Goal: Information Seeking & Learning: Learn about a topic

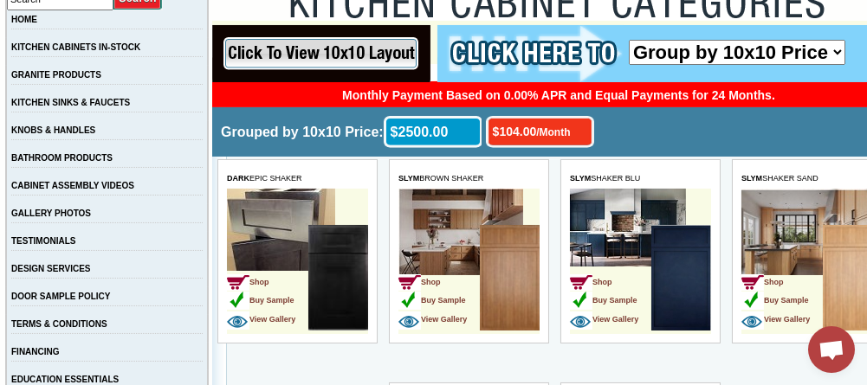
click at [791, 49] on select "Group by 10x10 Price Group by Color" at bounding box center [736, 52] width 216 height 25
select select "color_group_sort"
click at [628, 40] on select "Group by 10x10 Price Group by Color" at bounding box center [736, 52] width 216 height 25
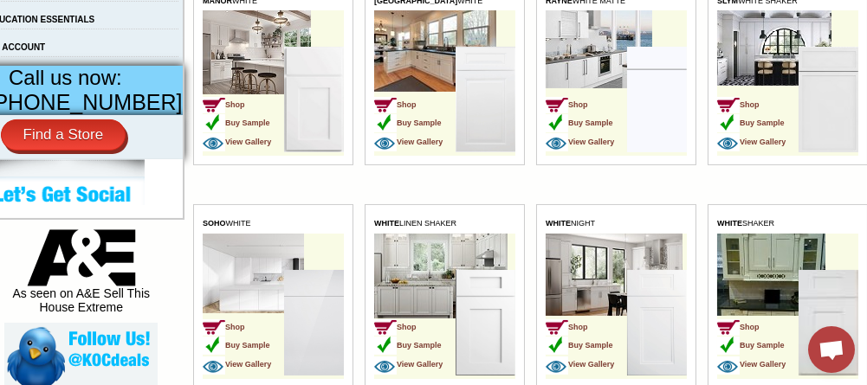
scroll to position [713, 24]
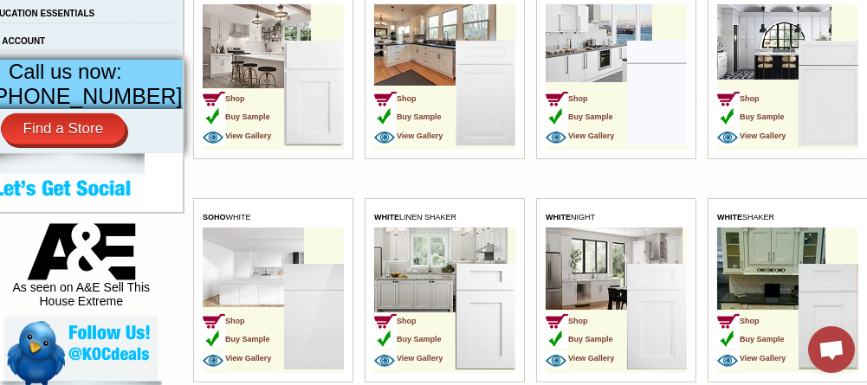
click at [810, 294] on img at bounding box center [827, 318] width 60 height 106
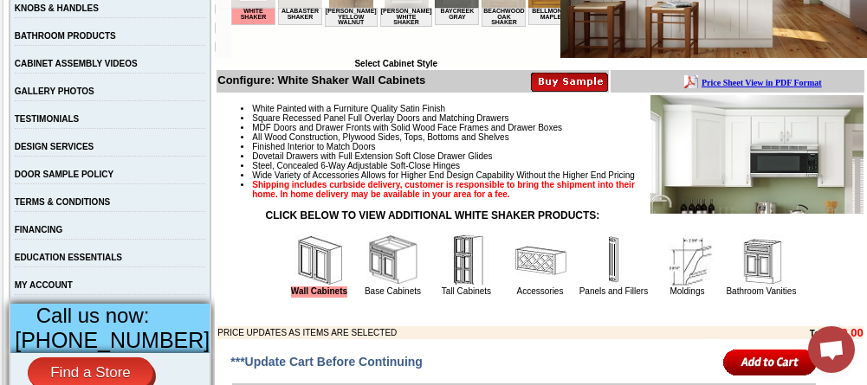
scroll to position [433, 0]
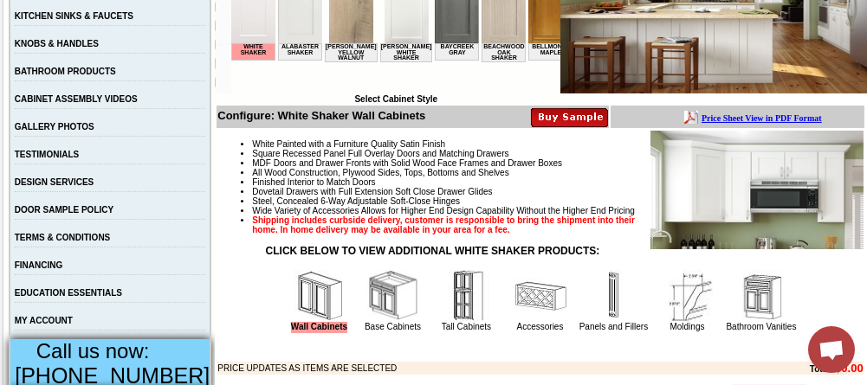
click at [367, 304] on img at bounding box center [393, 296] width 52 height 52
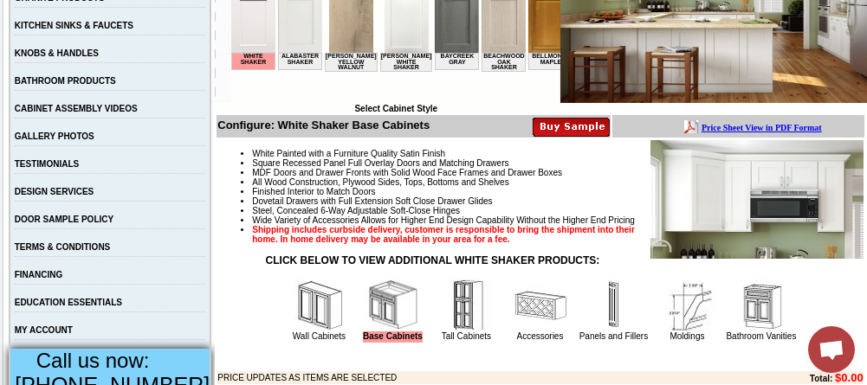
scroll to position [468, 0]
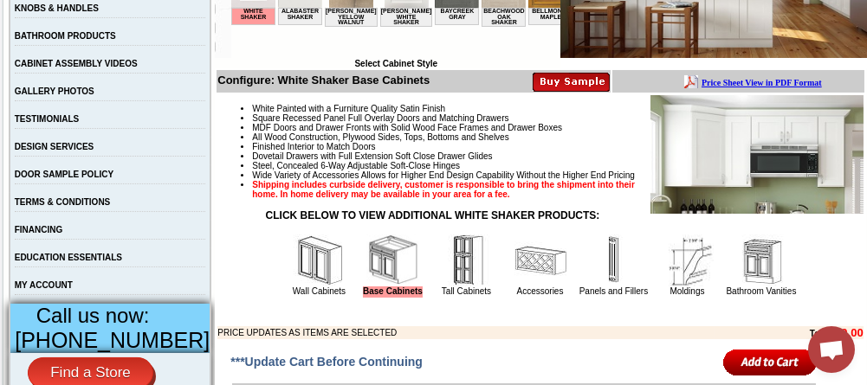
click at [530, 286] on img at bounding box center [540, 261] width 52 height 52
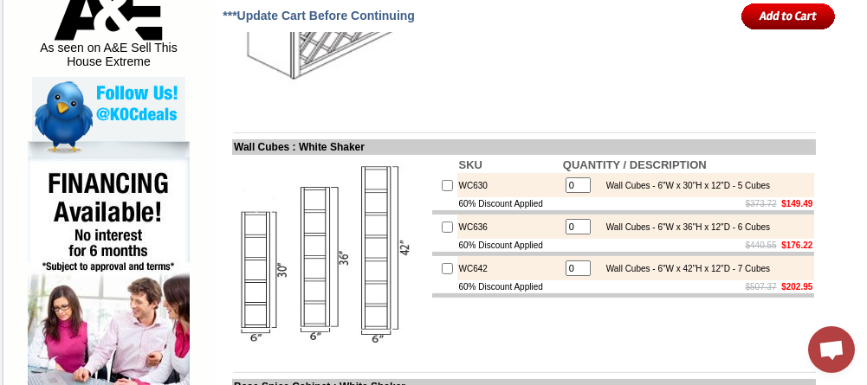
scroll to position [606, 0]
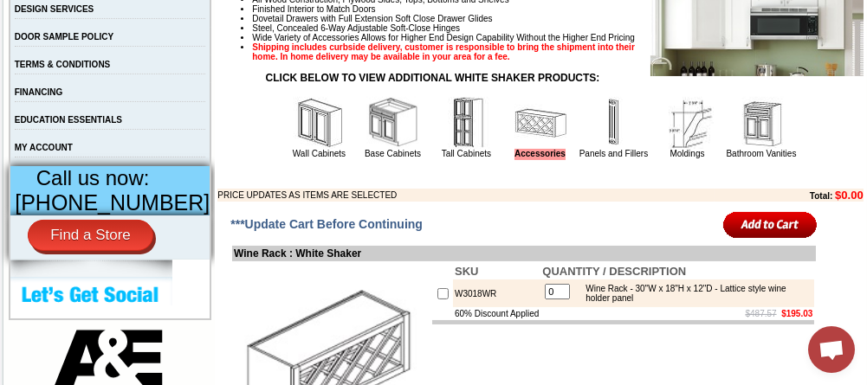
click at [597, 143] on img at bounding box center [614, 123] width 52 height 52
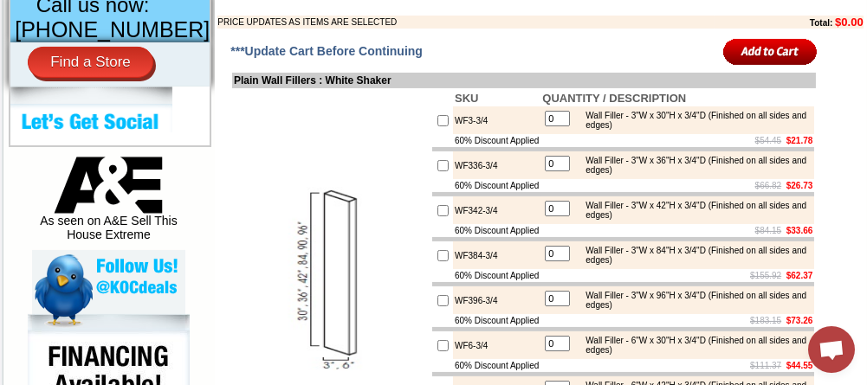
scroll to position [519, 0]
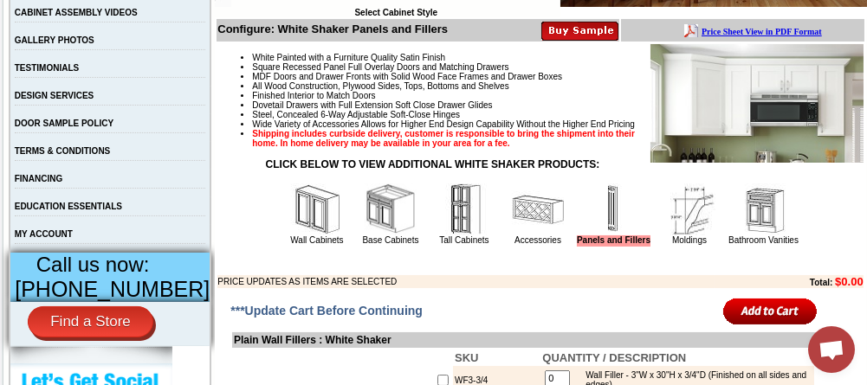
click at [690, 232] on img at bounding box center [689, 210] width 52 height 52
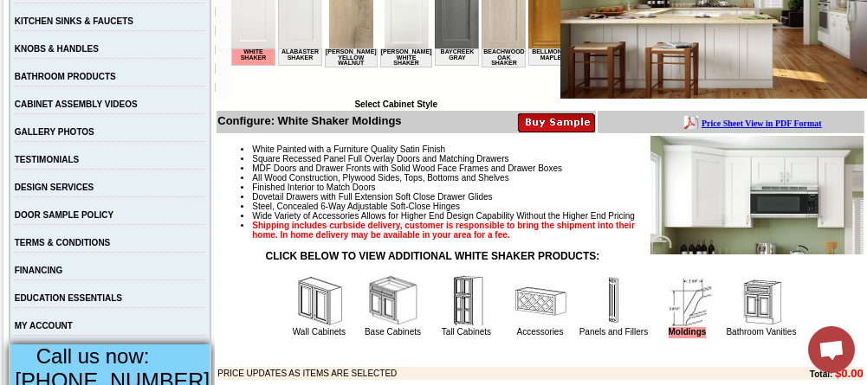
scroll to position [606, 0]
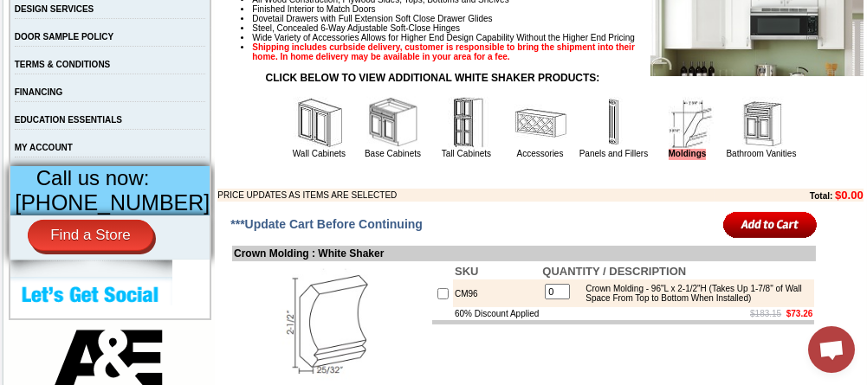
click at [756, 149] on img at bounding box center [761, 123] width 52 height 52
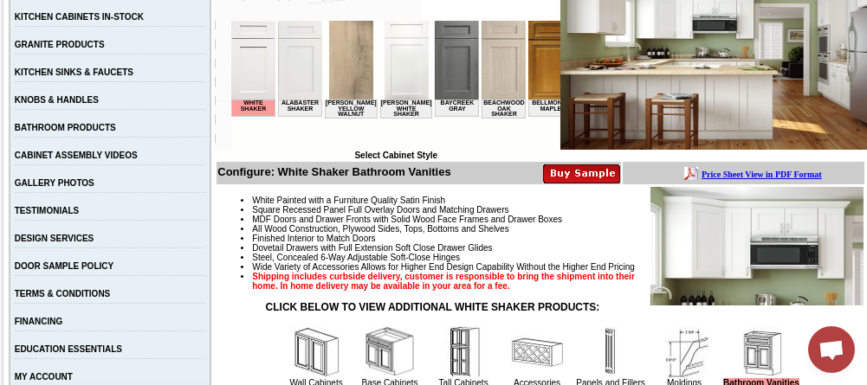
scroll to position [542, 0]
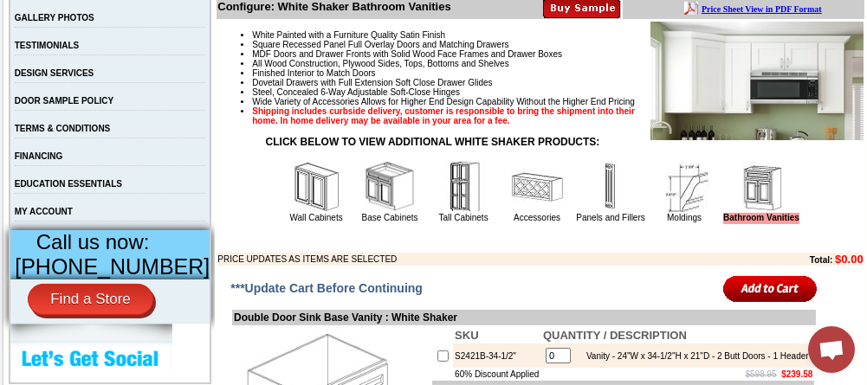
click at [674, 209] on img at bounding box center [684, 187] width 52 height 52
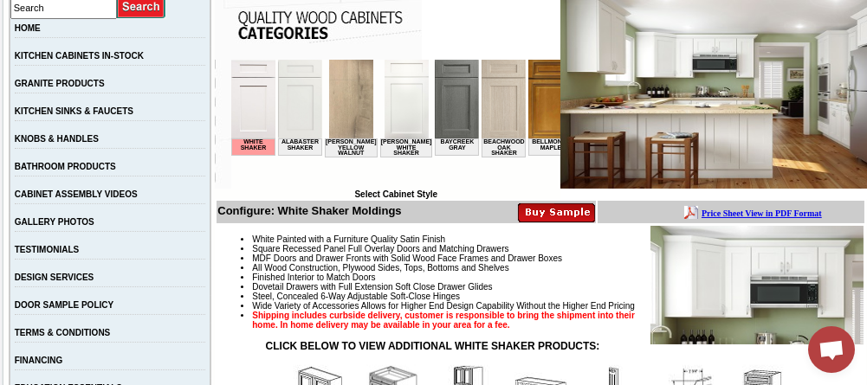
scroll to position [346, 0]
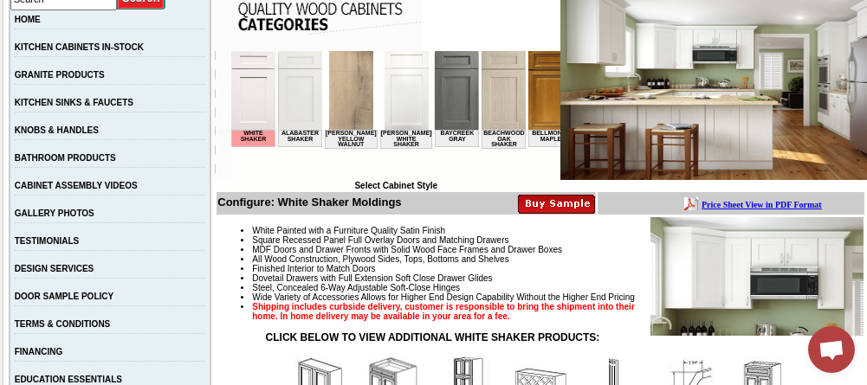
click at [440, 87] on img at bounding box center [457, 90] width 44 height 79
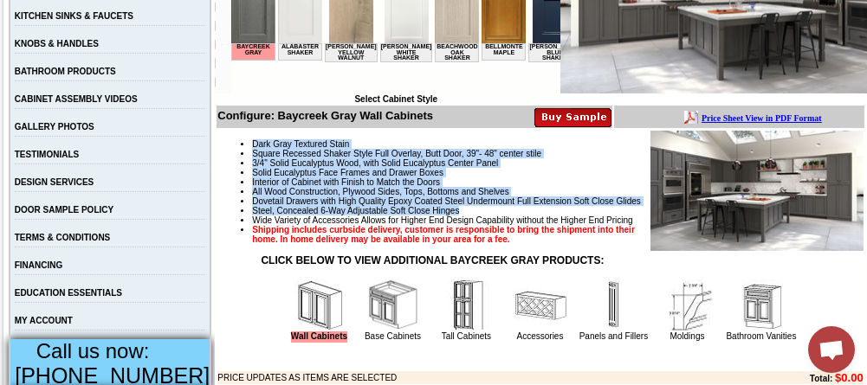
drag, startPoint x: 235, startPoint y: 142, endPoint x: 473, endPoint y: 227, distance: 252.8
click at [473, 227] on ul "Dark Gray Textured Stain Square Recessed Shaker Style Full Overlay, Butt Door, …" at bounding box center [539, 191] width 645 height 105
drag, startPoint x: 470, startPoint y: 226, endPoint x: 324, endPoint y: 190, distance: 150.8
copy ul "Dark Gray Textured Stain Square Recessed Shaker Style Full Overlay, Butt Door, …"
